Goal: Check status: Check status

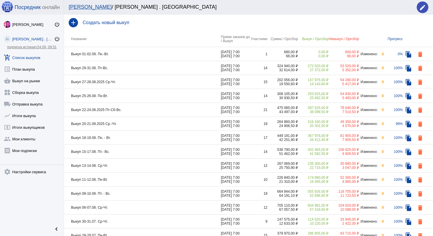
click at [144, 58] on td "Выкуп 01-02.09. Пн.-Вт." at bounding box center [142, 54] width 157 height 14
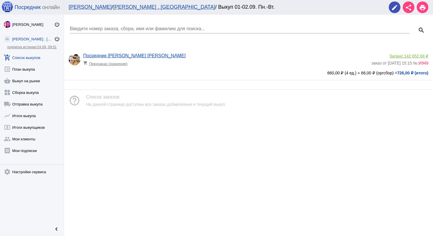
click at [40, 55] on link "add_shopping_cart Список выкупов" at bounding box center [32, 57] width 64 height 12
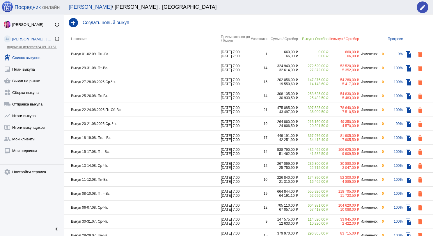
click at [166, 66] on td "Выкуп 29-31.08. Пт-Вс." at bounding box center [142, 68] width 157 height 14
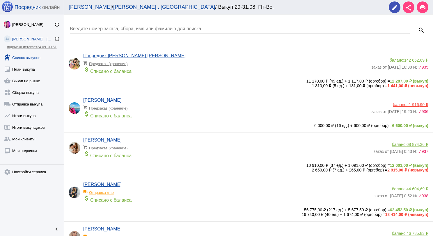
click at [155, 30] on input "Введите номер заказа, сбора, имя или фамилию для поиска..." at bounding box center [240, 28] width 340 height 5
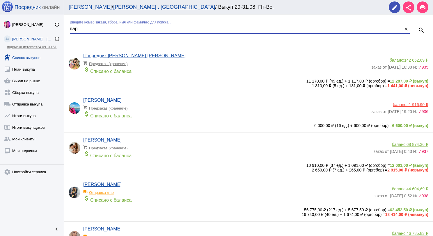
type input "пар"
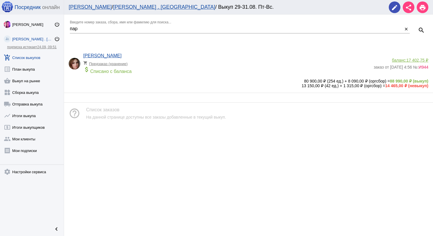
click at [415, 59] on span "17 402,75 ₽" at bounding box center [418, 60] width 22 height 5
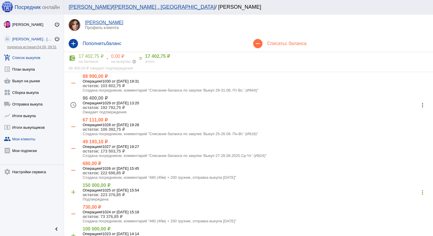
click at [35, 55] on link "add_shopping_cart Список выкупов" at bounding box center [32, 57] width 64 height 12
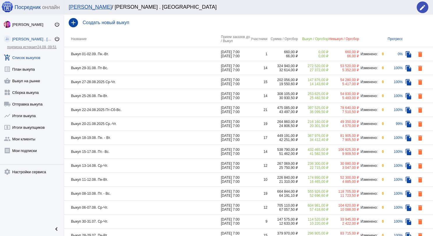
click at [133, 68] on td "Выкуп 29-31.08. Пт-Вс." at bounding box center [142, 68] width 157 height 14
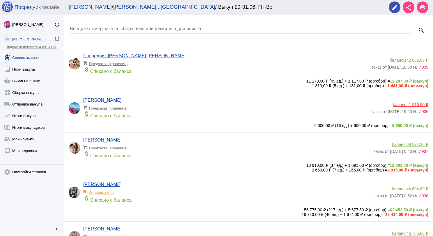
click at [28, 58] on link "add_shopping_cart Список выкупов" at bounding box center [32, 57] width 64 height 12
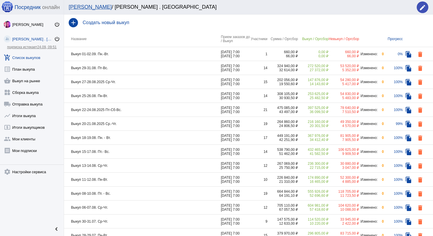
click at [124, 84] on td "Выкуп 27-28.08.2025 Ср-Чт." at bounding box center [142, 82] width 157 height 14
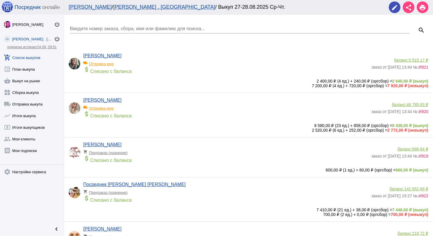
click at [32, 59] on link "add_shopping_cart Список выкупов" at bounding box center [32, 57] width 64 height 12
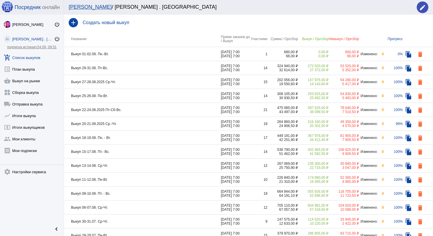
click at [132, 96] on td "Выкуп 25-26.08. Пн-Вт." at bounding box center [142, 96] width 157 height 14
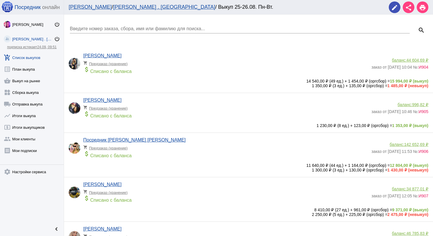
click at [40, 59] on link "add_shopping_cart Список выкупов" at bounding box center [32, 57] width 64 height 12
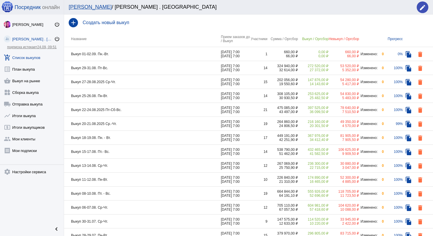
click at [122, 69] on td "Выкуп 29-31.08. Пт-Вс." at bounding box center [142, 68] width 157 height 14
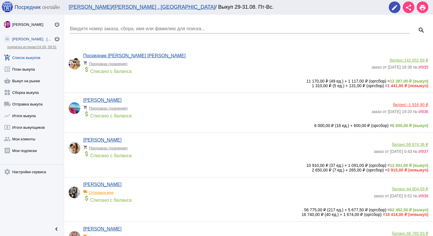
click at [123, 31] on input "Введите номер заказа, сбора, имя или фамилию для поиска..." at bounding box center [240, 28] width 340 height 5
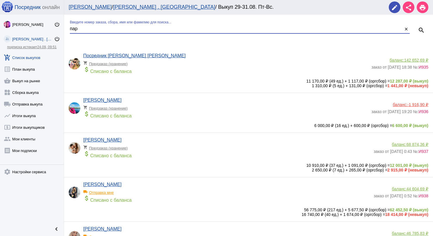
type input "пар"
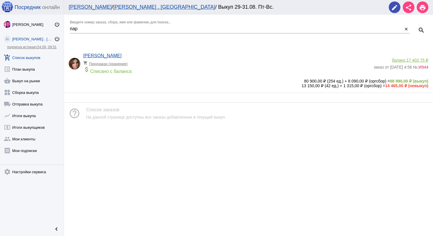
click at [420, 61] on span "17 402,75 ₽" at bounding box center [418, 60] width 22 height 5
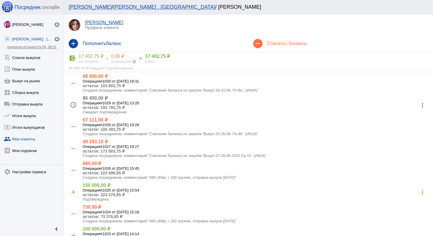
click at [418, 105] on mat-icon "more_vert" at bounding box center [422, 105] width 9 height 9
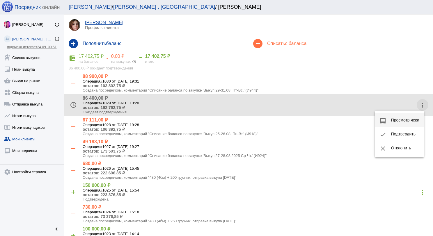
click at [406, 119] on button "receipt Просмотр чека" at bounding box center [399, 120] width 49 height 14
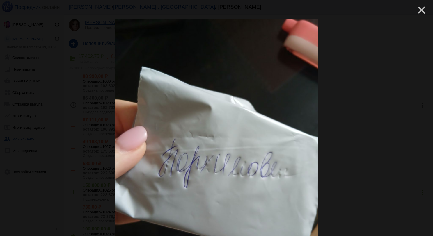
click at [416, 11] on mat-icon "close" at bounding box center [419, 7] width 7 height 7
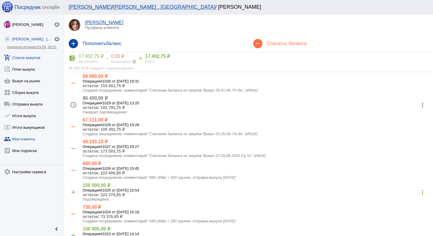
click at [36, 61] on link "add_shopping_cart Список выкупов" at bounding box center [32, 57] width 64 height 12
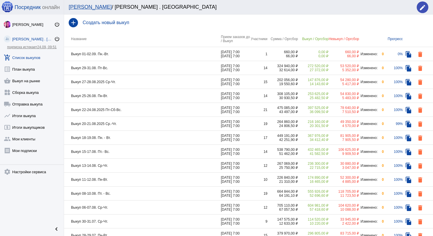
click at [32, 53] on link "add_shopping_cart Список выкупов" at bounding box center [32, 57] width 64 height 12
click at [126, 63] on td "Выкуп 29-31.08. Пт-Вс." at bounding box center [142, 68] width 157 height 14
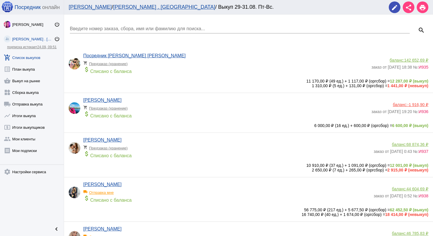
click at [120, 30] on input "Введите номер заказа, сбора, имя или фамилию для поиска..." at bounding box center [240, 28] width 340 height 5
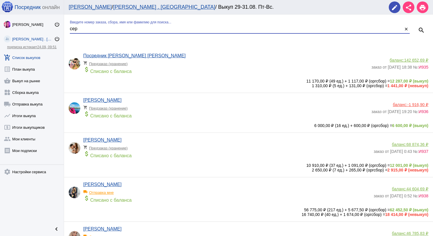
type input "сер"
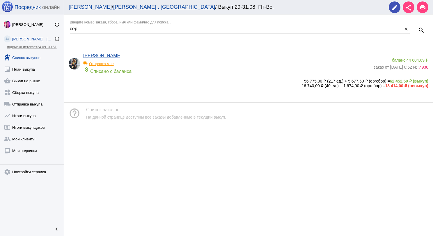
click at [415, 61] on span "44 604,69 ₽" at bounding box center [418, 60] width 22 height 5
